Goal: Task Accomplishment & Management: Use online tool/utility

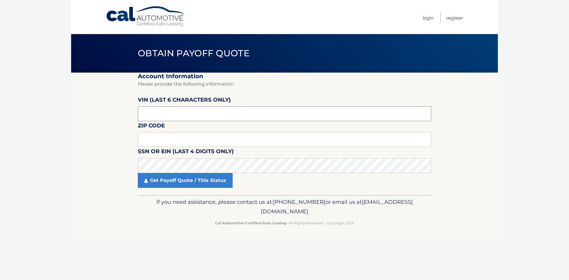
click at [164, 114] on input "text" at bounding box center [285, 113] width 294 height 15
type input "507250"
click at [156, 141] on input "text" at bounding box center [285, 139] width 294 height 15
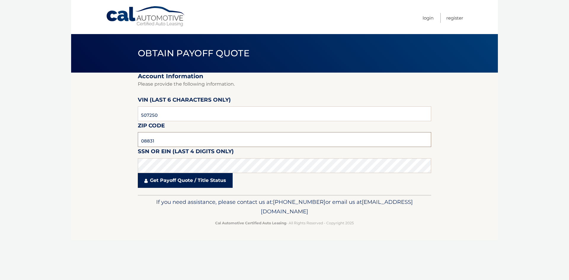
type input "08831"
click at [168, 184] on link "Get Payoff Quote / Title Status" at bounding box center [185, 180] width 95 height 15
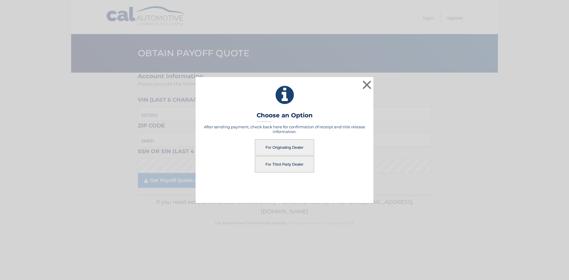
click at [277, 163] on button "For Third Party Dealer" at bounding box center [284, 164] width 59 height 16
click at [286, 165] on button "For Third Party Dealer" at bounding box center [284, 164] width 59 height 16
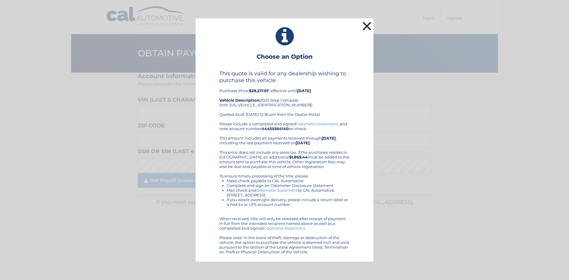
click at [367, 29] on button "×" at bounding box center [367, 26] width 12 height 12
